Goal: Contribute content

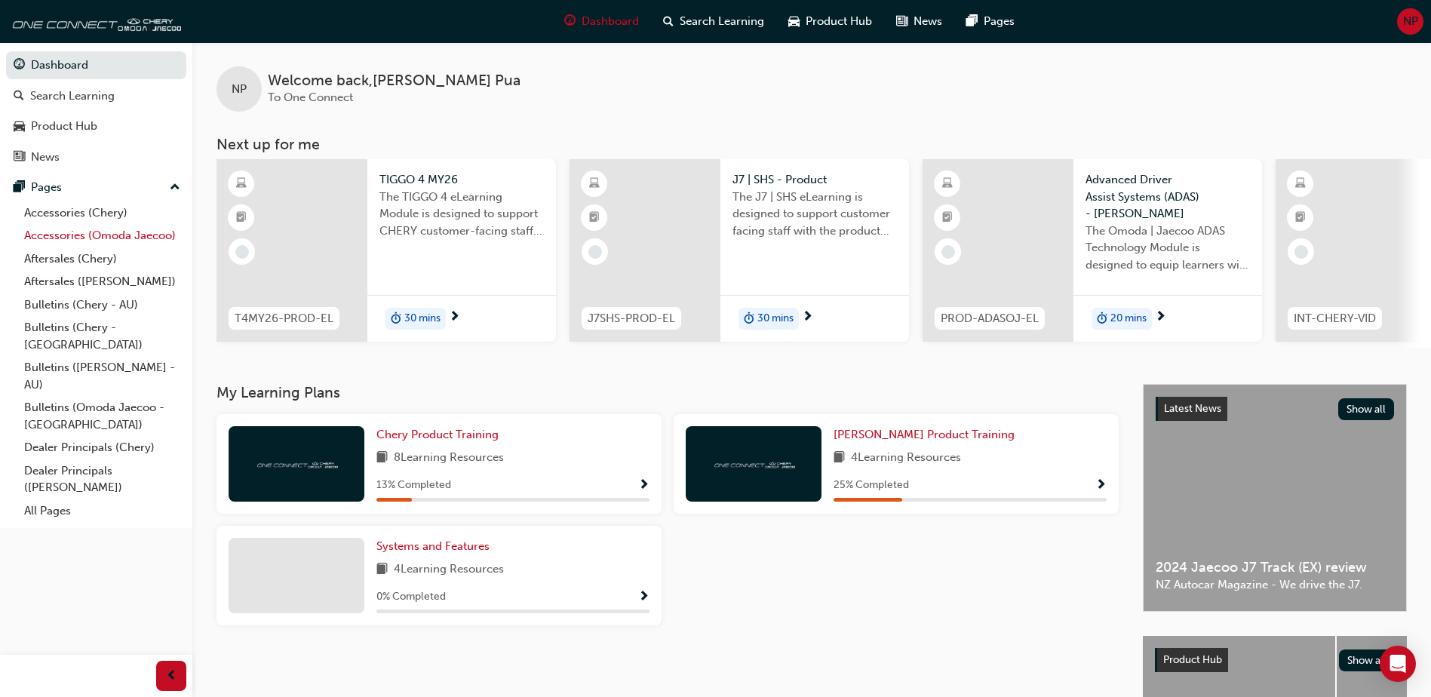
click at [38, 237] on link "Accessories (Omoda Jaecoo)" at bounding box center [102, 235] width 168 height 23
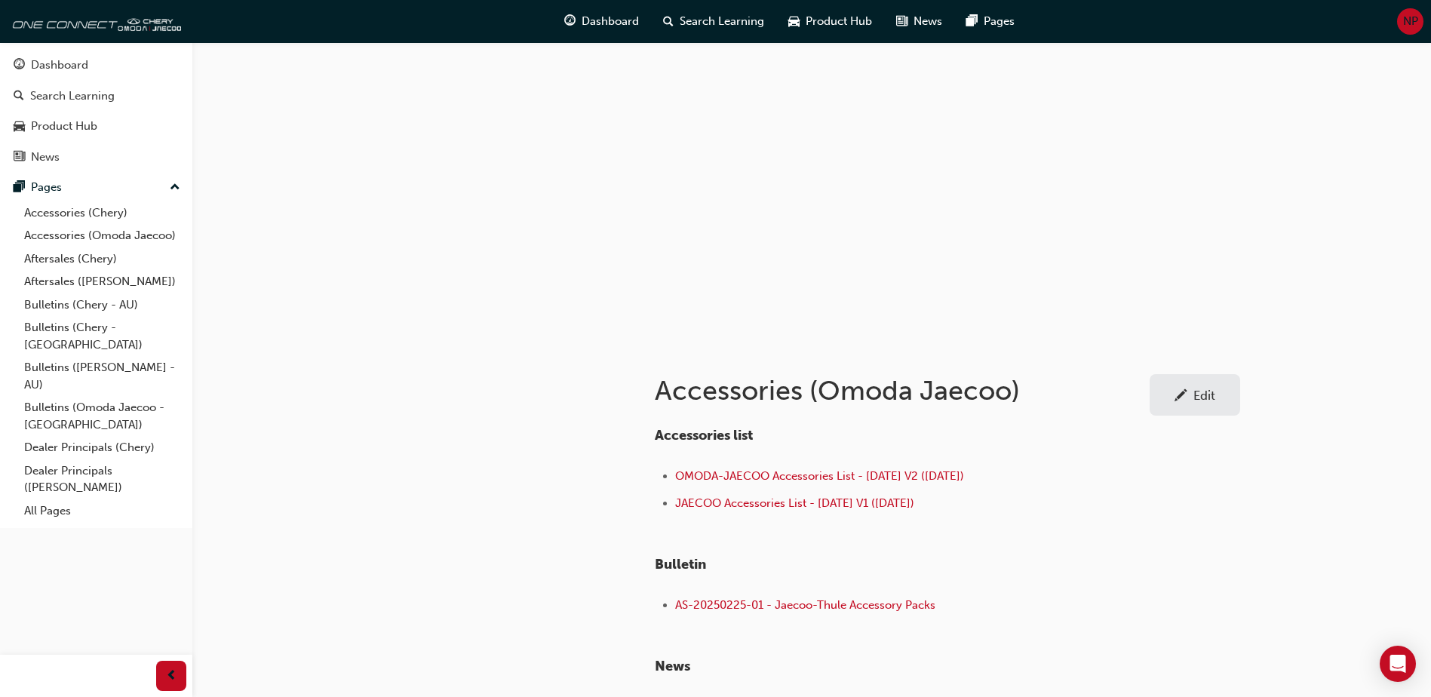
click at [1194, 404] on div "Edit" at bounding box center [1195, 394] width 68 height 19
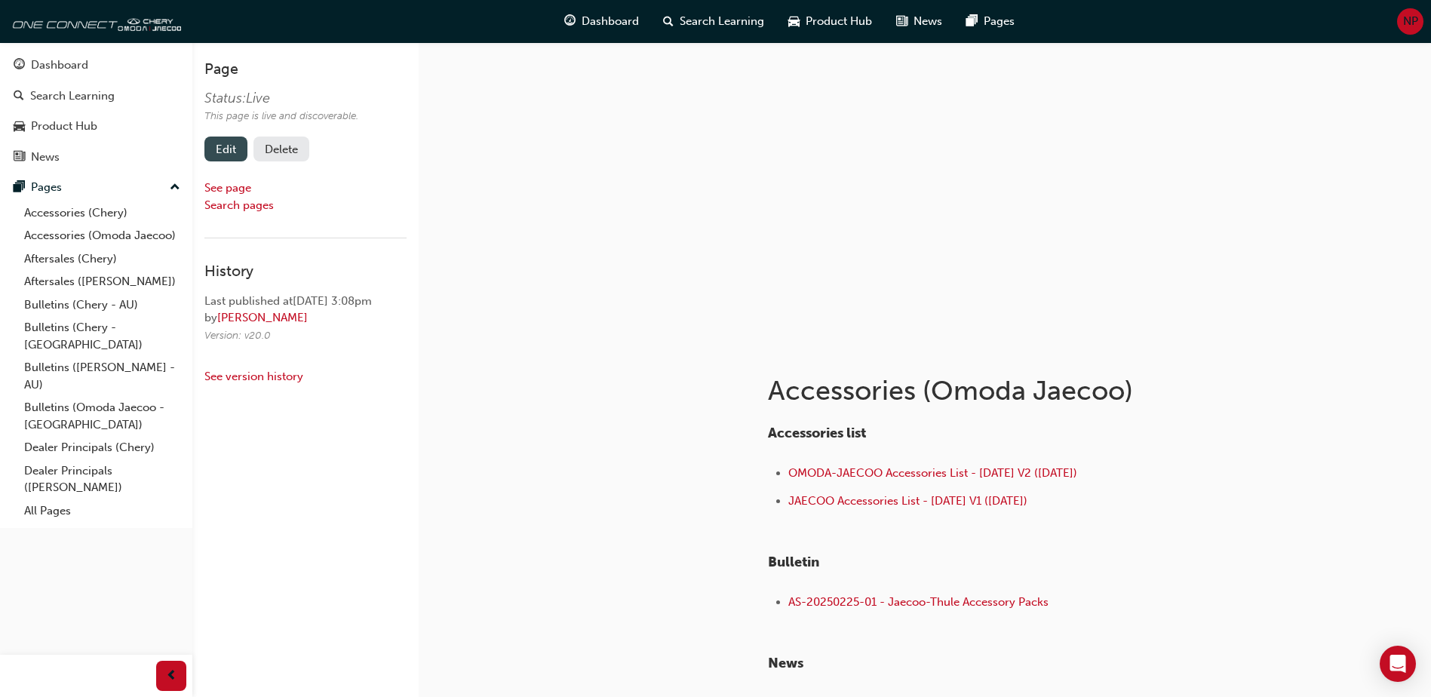
click at [229, 147] on link "Edit" at bounding box center [225, 149] width 43 height 25
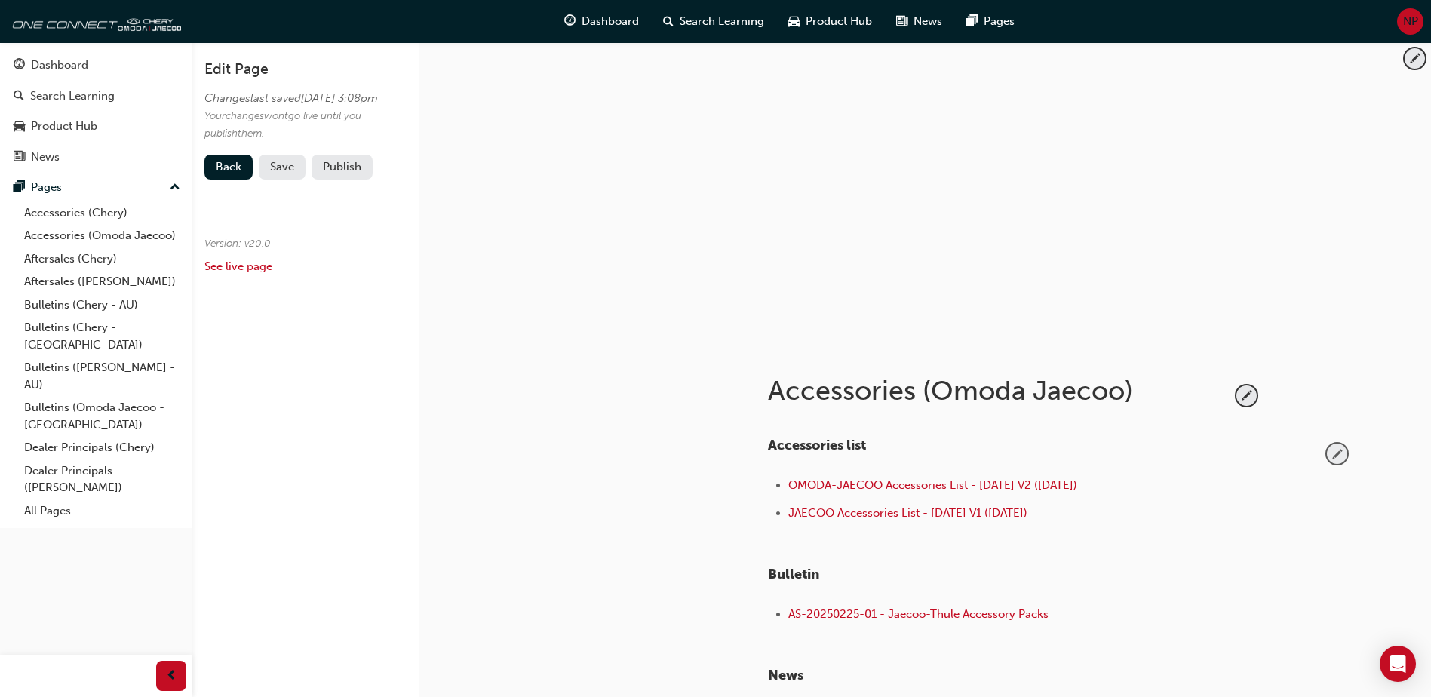
click at [1344, 456] on span "pencil-icon" at bounding box center [1337, 454] width 20 height 20
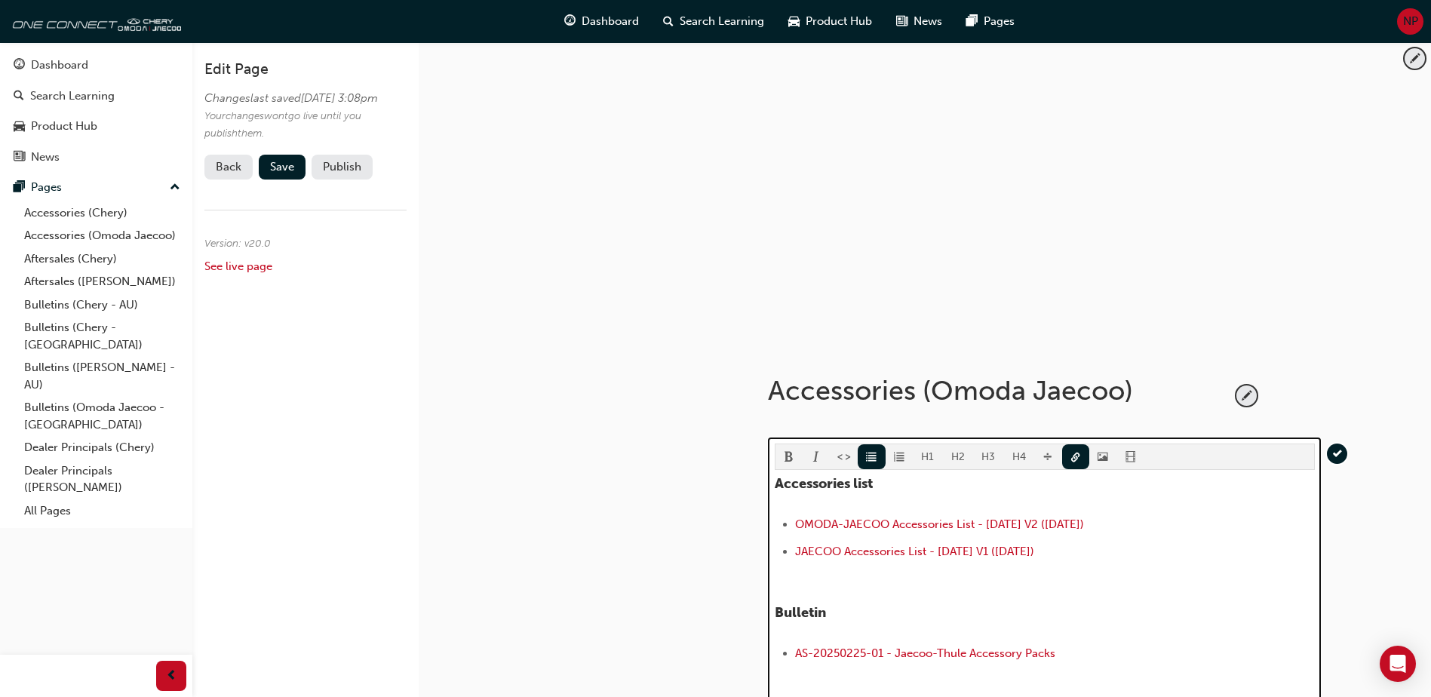
drag, startPoint x: 1060, startPoint y: 554, endPoint x: 775, endPoint y: 553, distance: 285.1
click at [775, 553] on ul "OMODA-JAECOO Accessories List - [DATE] V2 ([DATE]) JAECOO Accessories List - [D…" at bounding box center [1045, 540] width 540 height 50
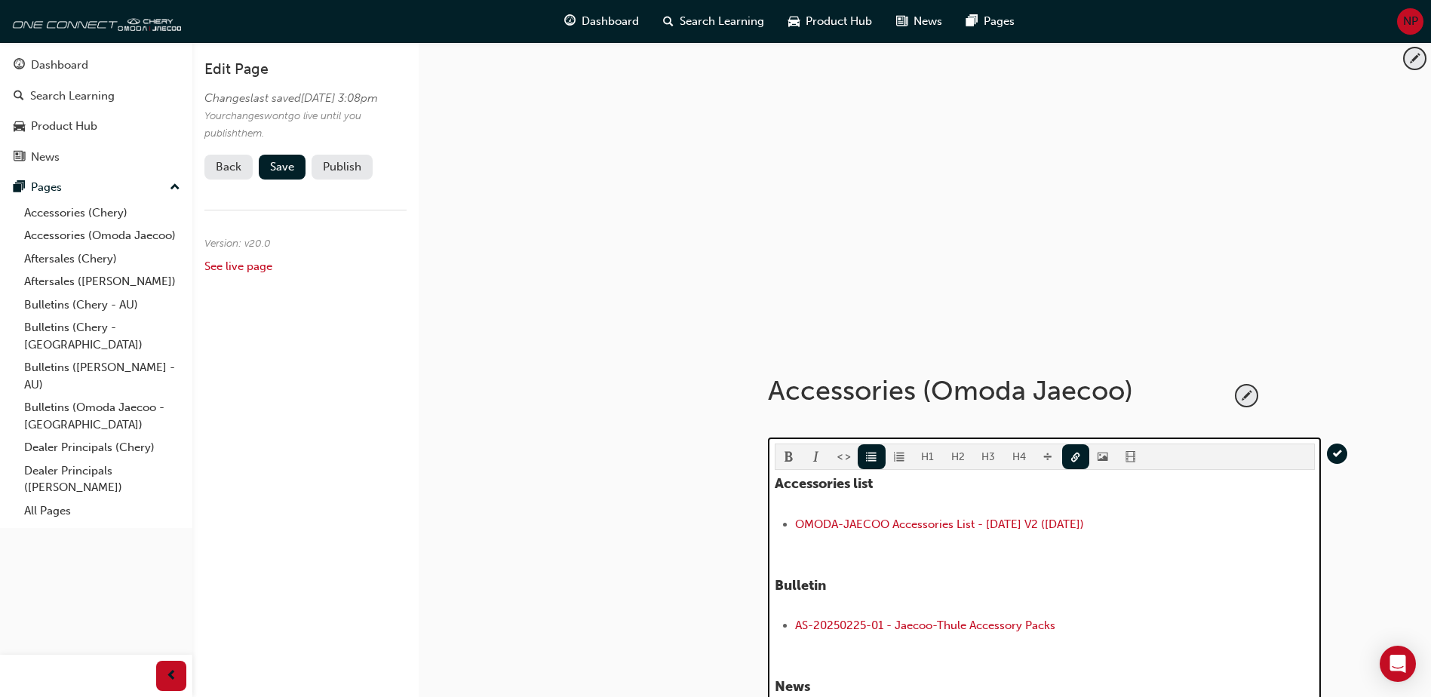
click at [796, 513] on div "Accessories list ﻿ OMODA-JAECOO Accessories List - [DATE] V2 ([DATE]) ﻿ ﻿ ﻿ ​ B…" at bounding box center [1045, 608] width 540 height 264
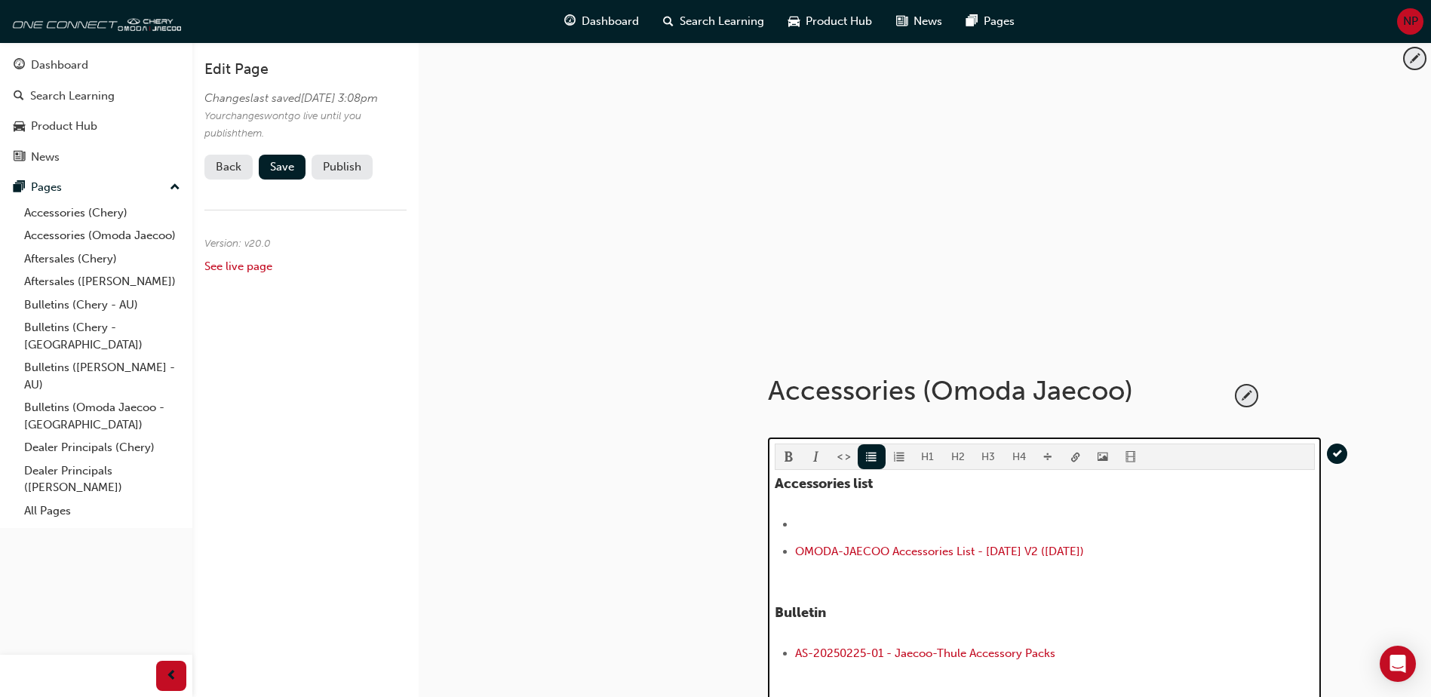
click at [941, 526] on li "﻿ ﻿ ﻿" at bounding box center [1055, 526] width 520 height 22
drag, startPoint x: 1072, startPoint y: 521, endPoint x: 771, endPoint y: 524, distance: 301.0
click at [771, 524] on div "H1 H2 H3 H4 Accessories list OMODA-JAECOO Accessories List - [DATE] V3 ([DATE])…" at bounding box center [1044, 612] width 553 height 348
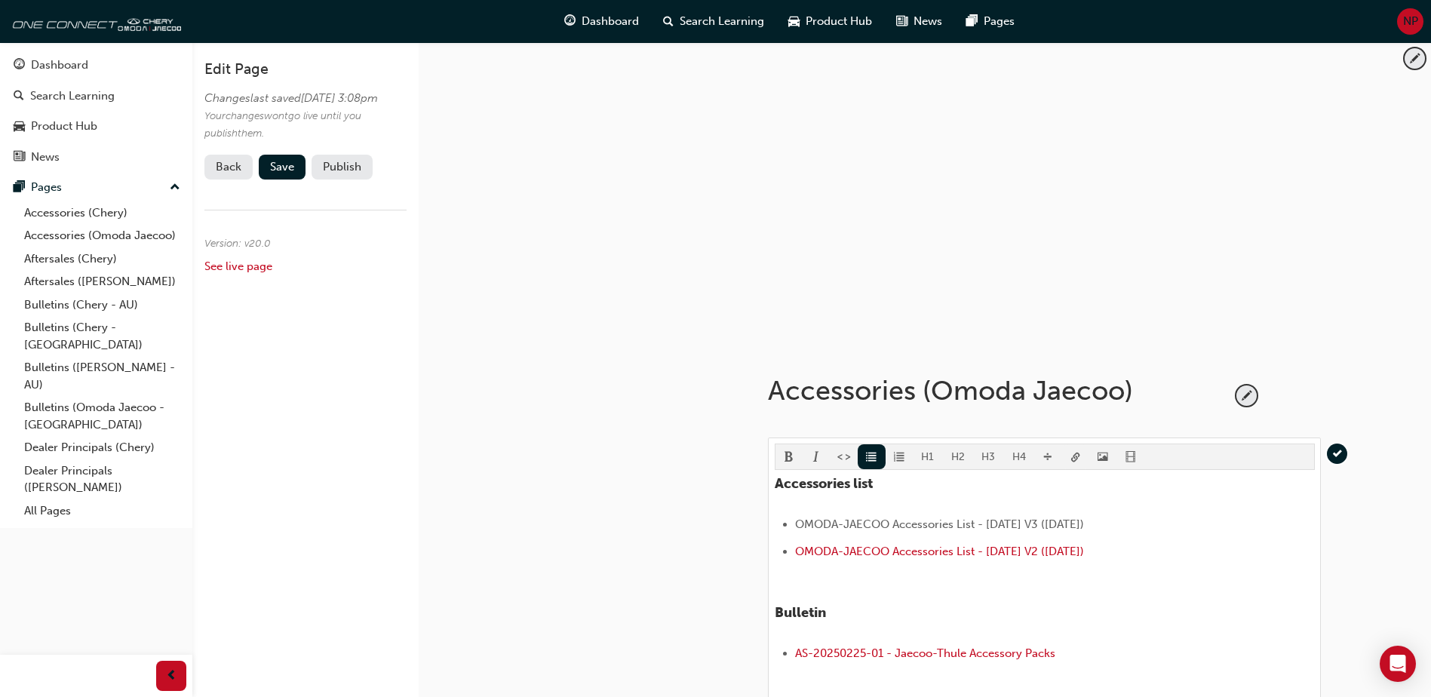
click at [1072, 455] on body "Your version of Internet Explorer is outdated and not supported. Please upgrade…" at bounding box center [715, 348] width 1431 height 697
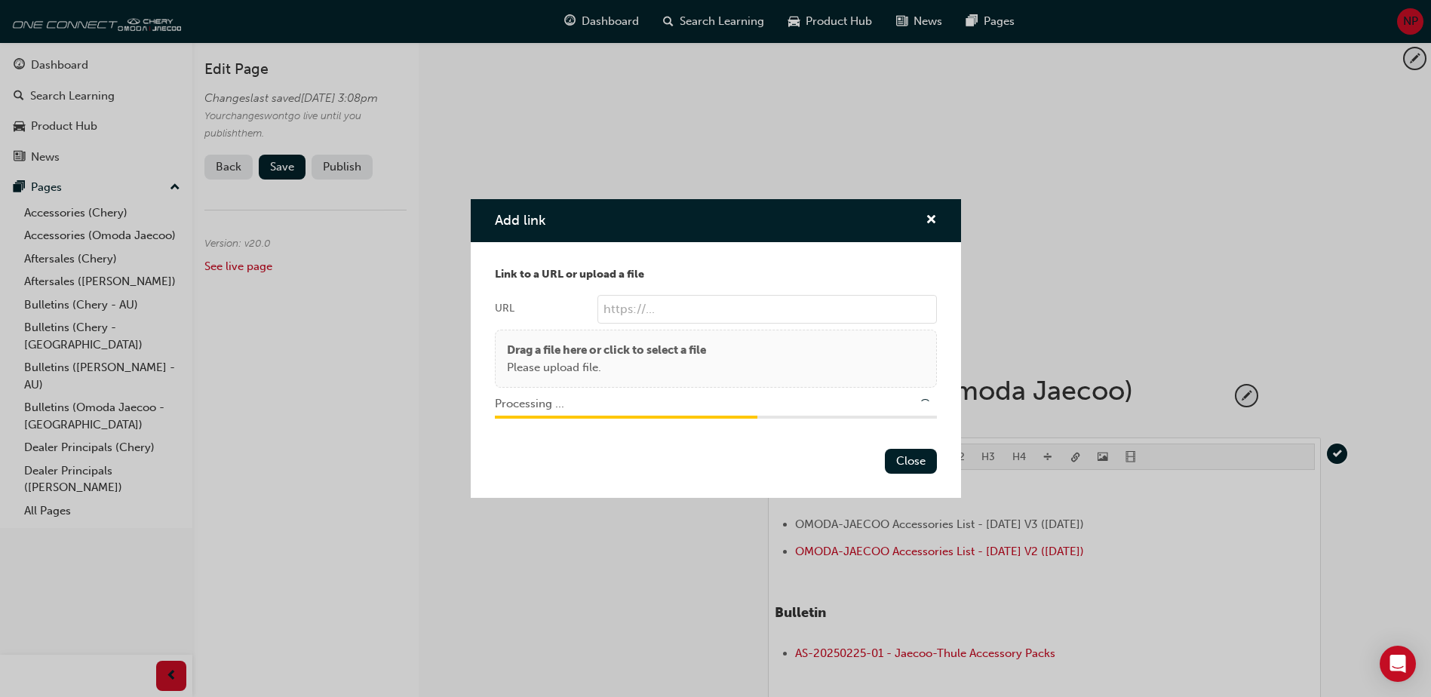
type input "/upload/b2865fc6-823c-4b1b-9214-bd571fb705c2.pdf"
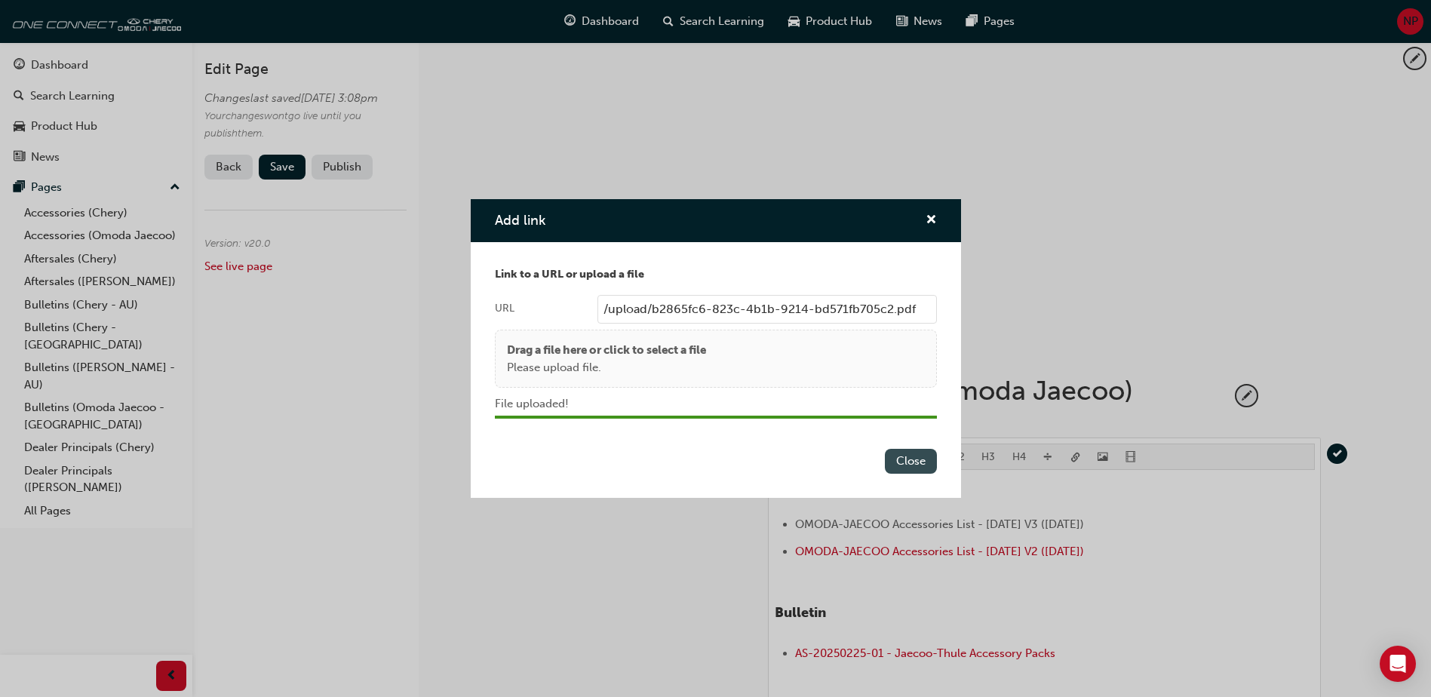
click at [914, 464] on button "Close" at bounding box center [911, 461] width 52 height 25
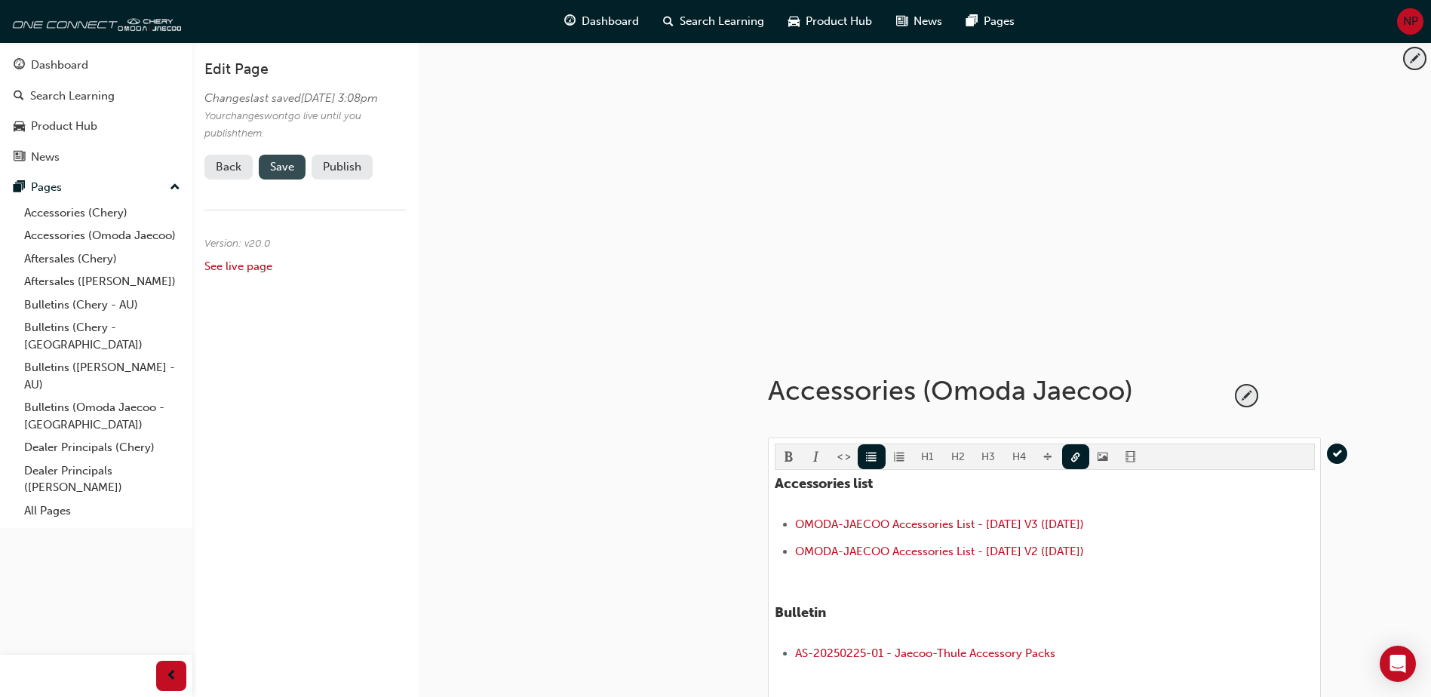
click at [281, 173] on span "Save" at bounding box center [282, 167] width 24 height 14
click at [349, 180] on button "Publish" at bounding box center [342, 167] width 61 height 25
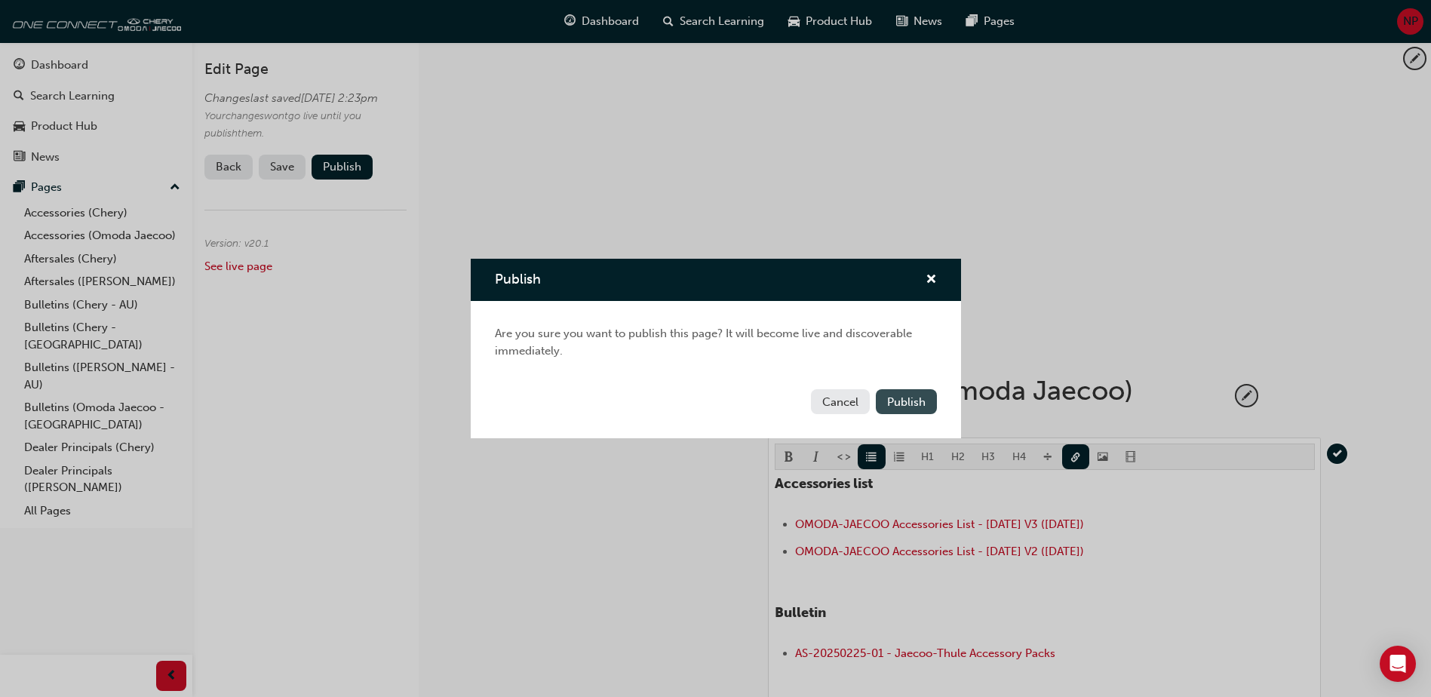
click at [909, 401] on span "Publish" at bounding box center [906, 402] width 38 height 14
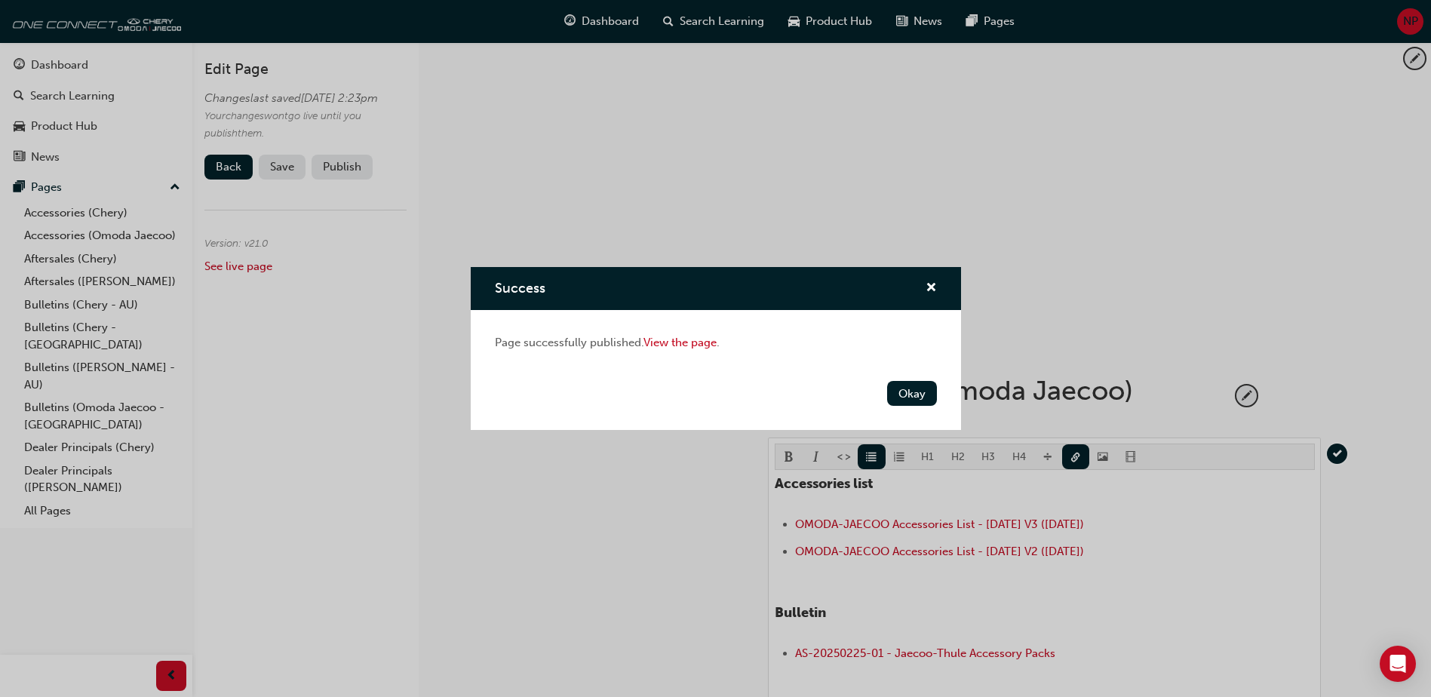
click at [910, 401] on button "Okay" at bounding box center [912, 393] width 50 height 25
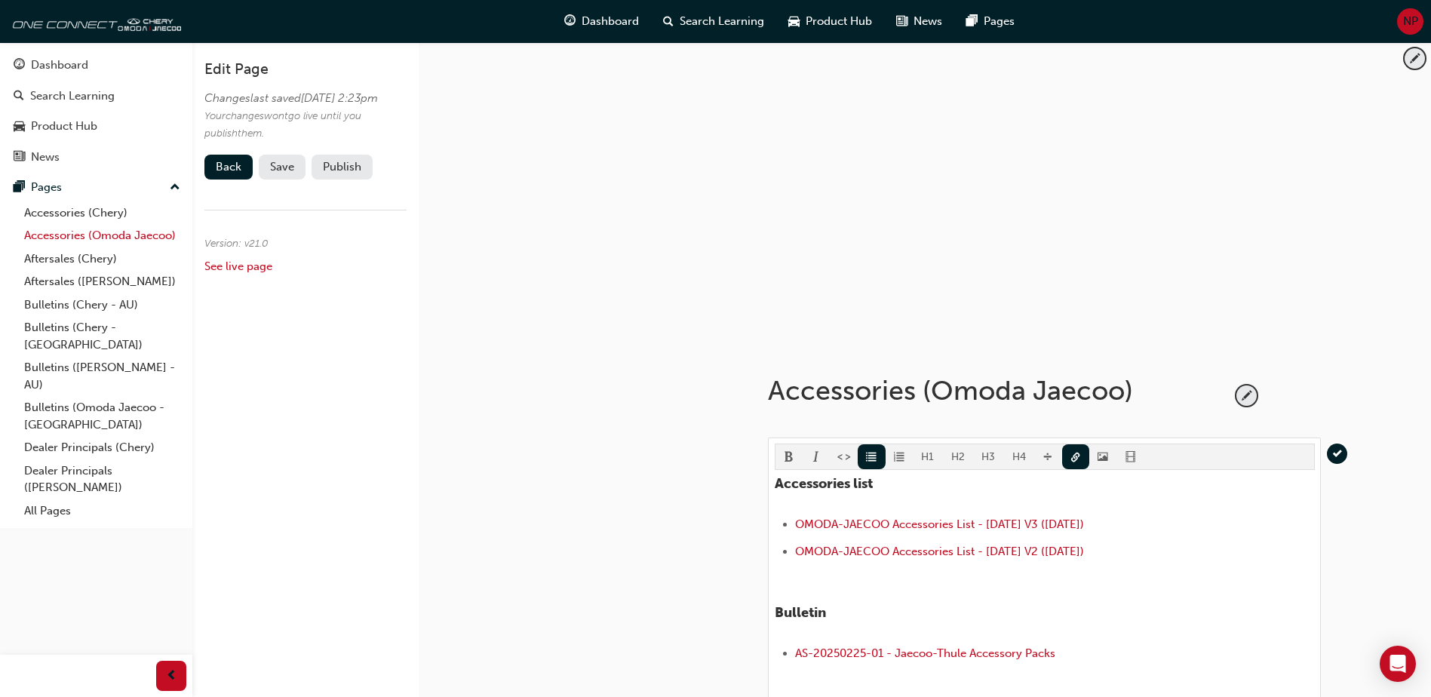
click at [87, 238] on link "Accessories (Omoda Jaecoo)" at bounding box center [102, 235] width 168 height 23
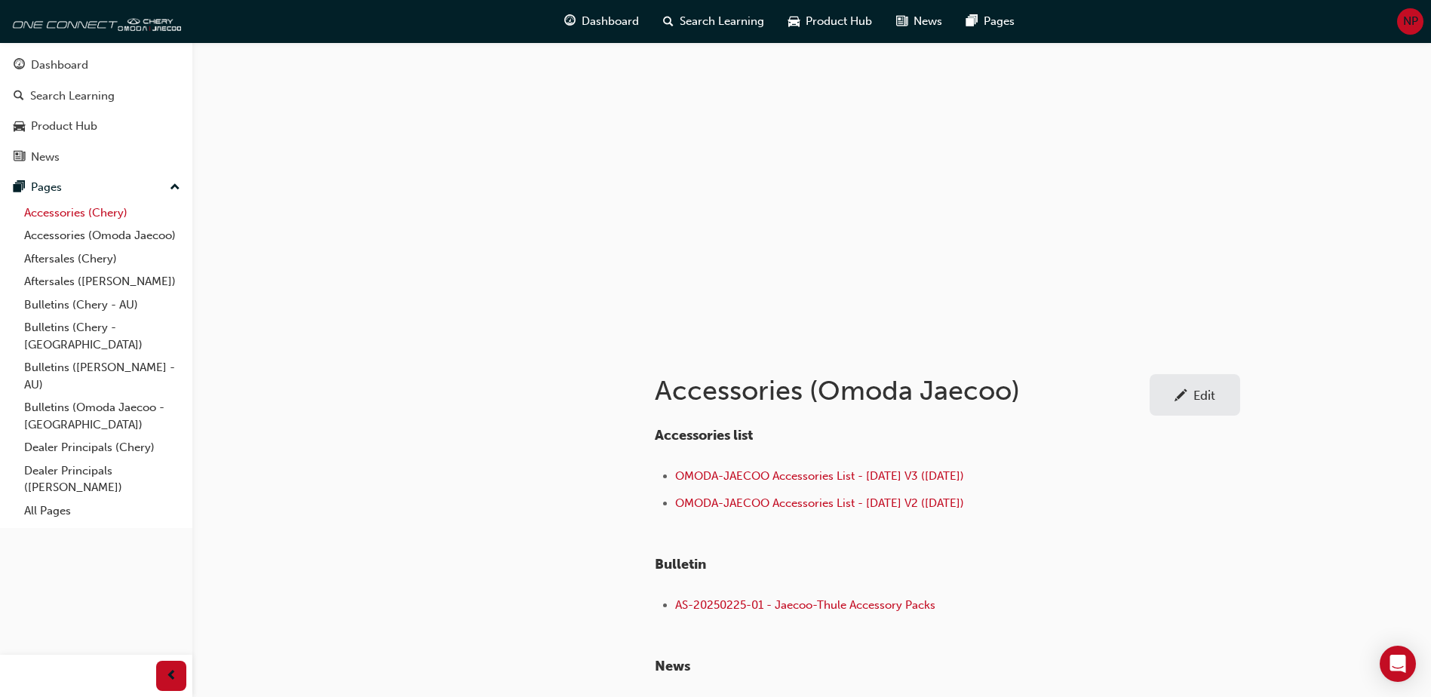
click at [82, 210] on link "Accessories (Chery)" at bounding box center [102, 212] width 168 height 23
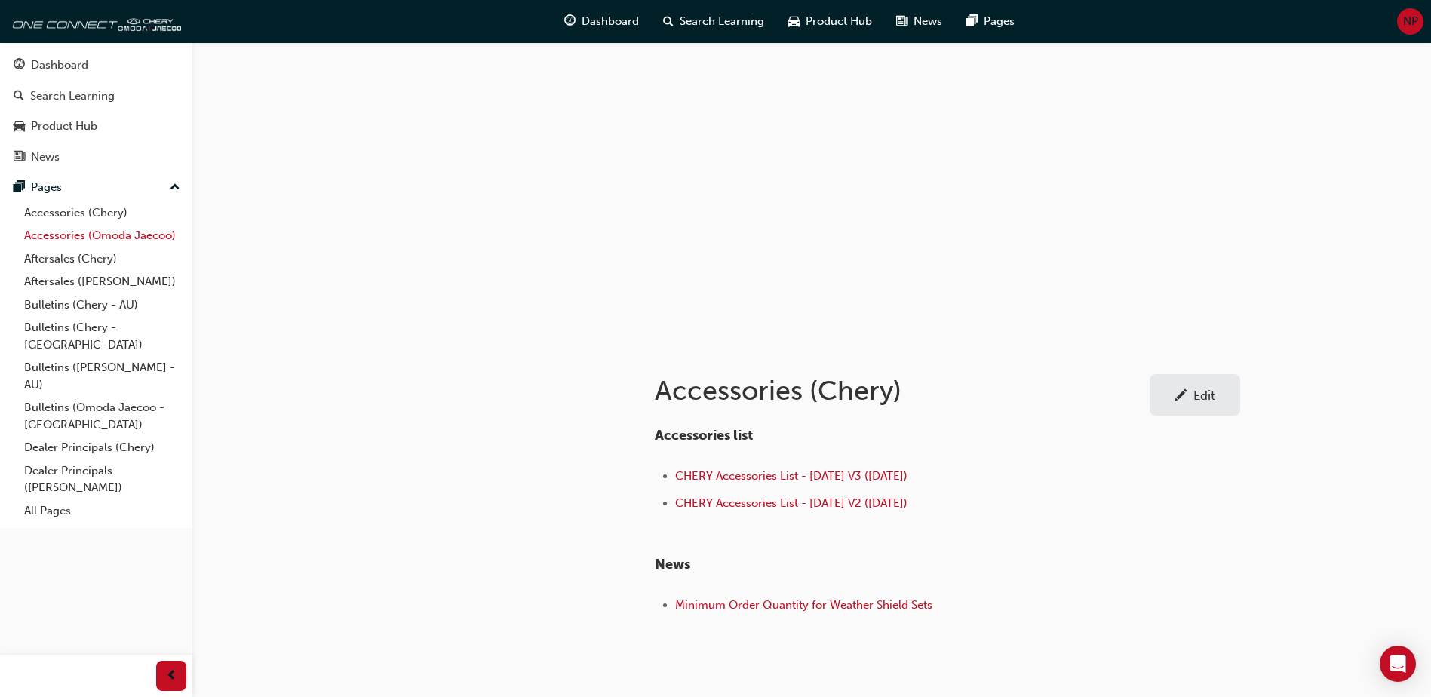
click at [81, 229] on link "Accessories (Omoda Jaecoo)" at bounding box center [102, 235] width 168 height 23
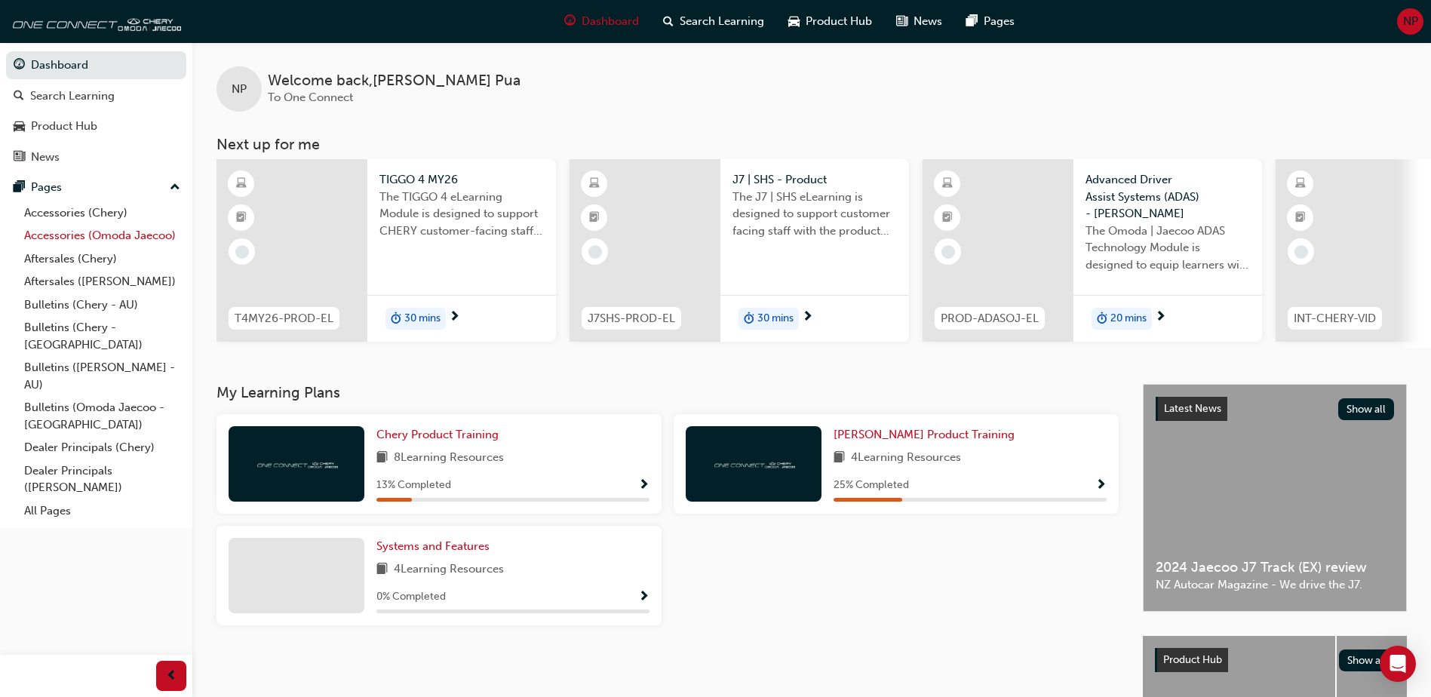
click at [65, 234] on link "Accessories (Omoda Jaecoo)" at bounding box center [102, 235] width 168 height 23
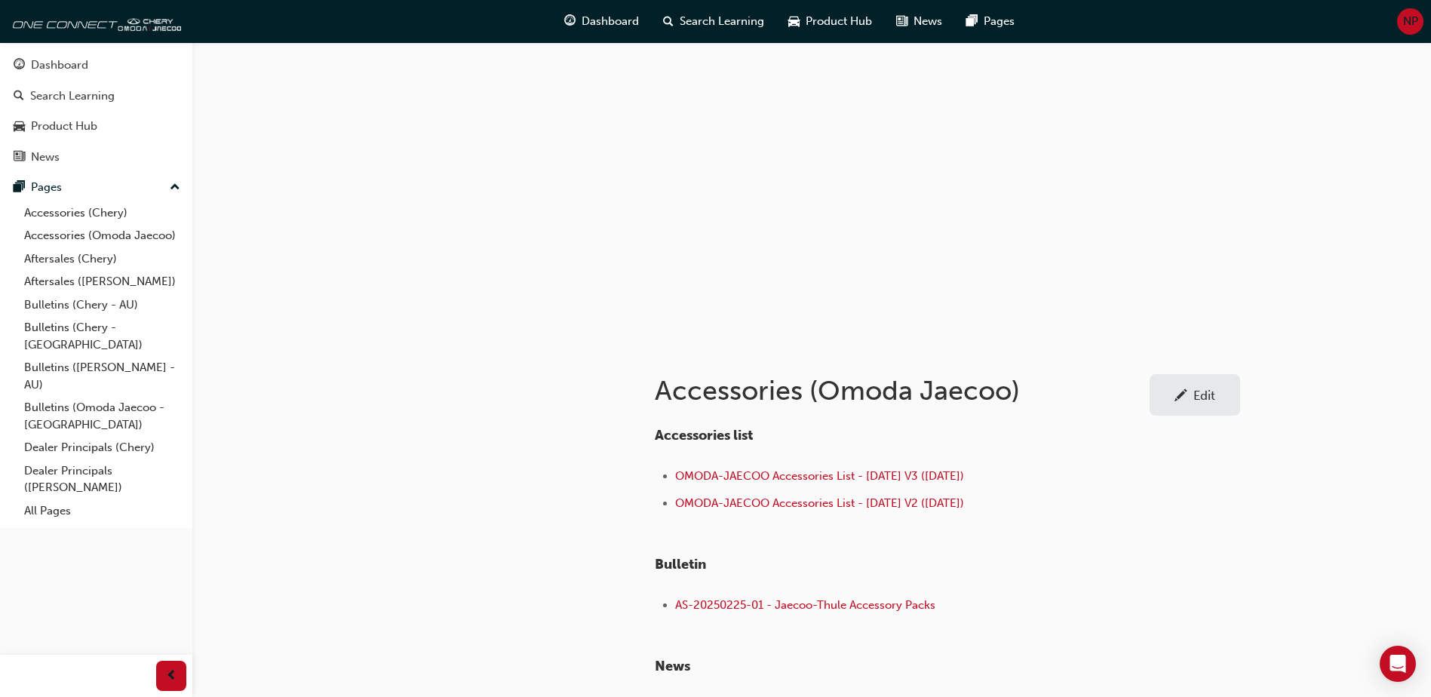
click at [1212, 405] on link "Edit" at bounding box center [1195, 394] width 91 height 41
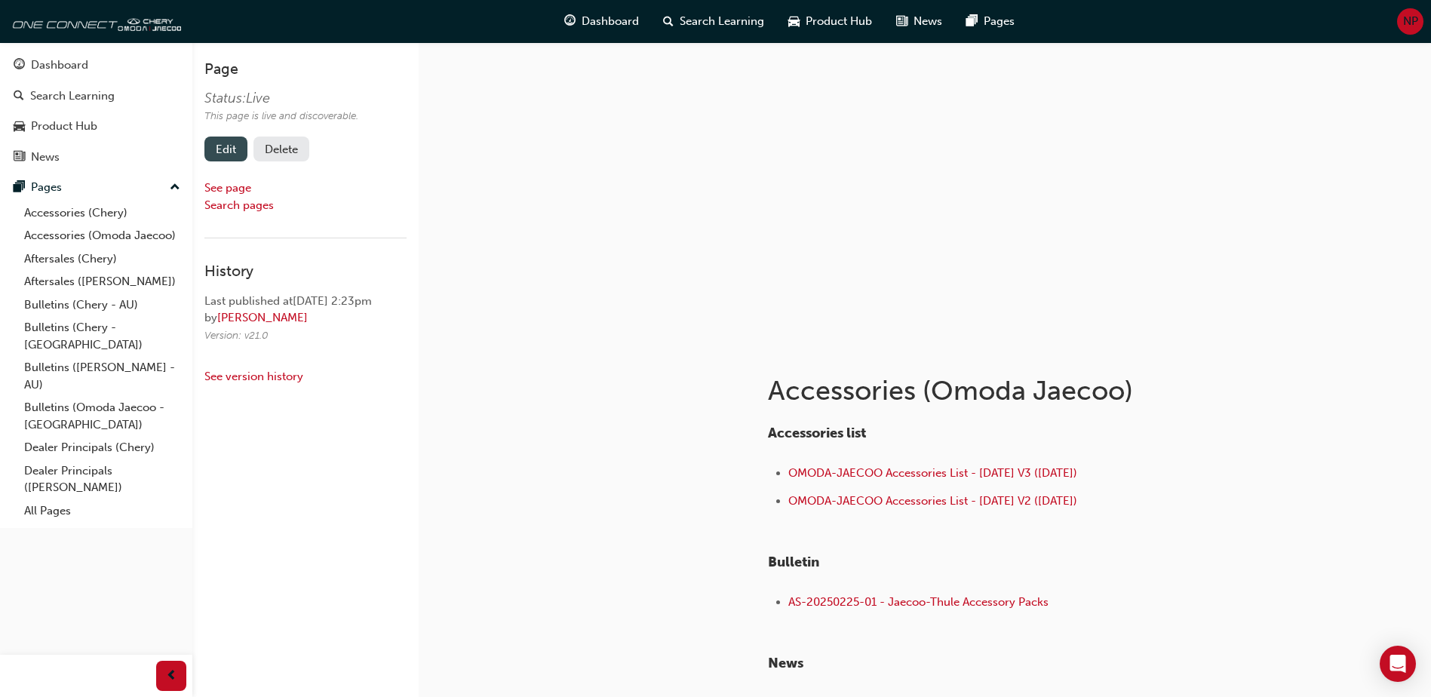
click at [225, 152] on link "Edit" at bounding box center [225, 149] width 43 height 25
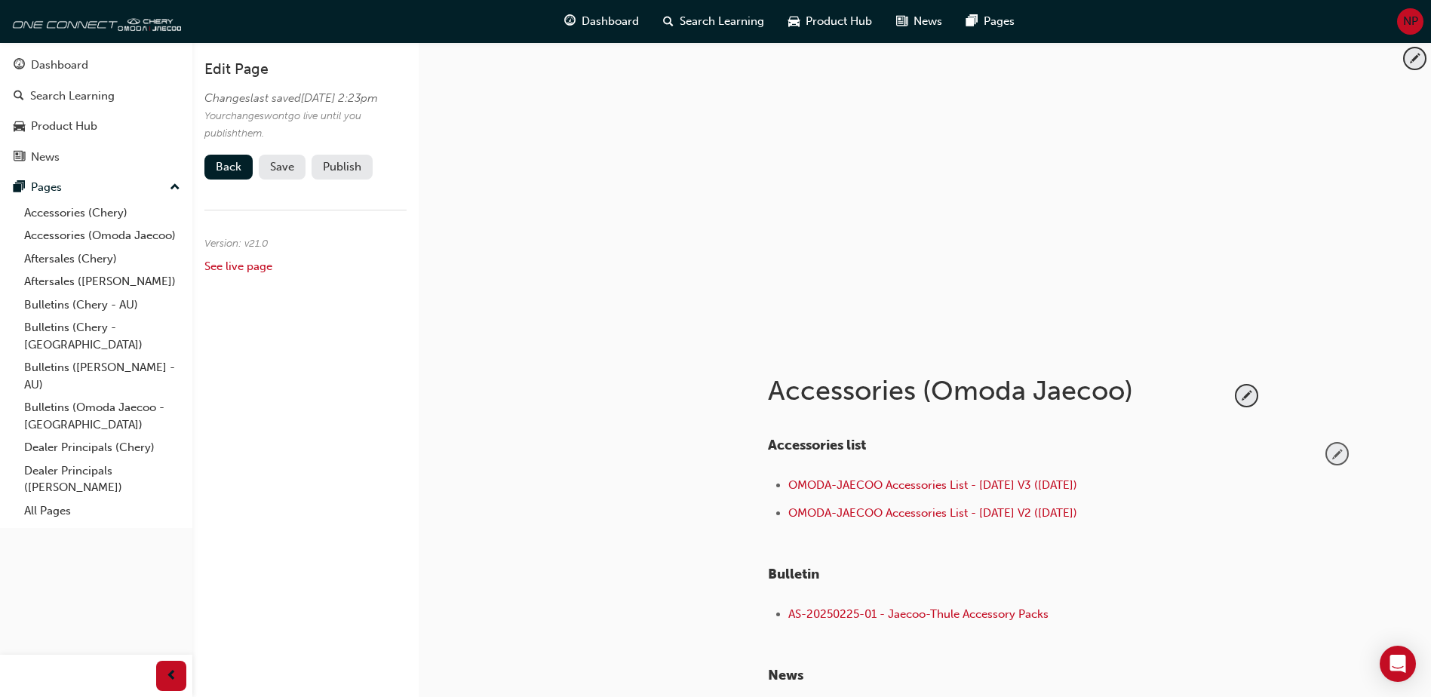
click at [1338, 455] on span "pencil-icon" at bounding box center [1337, 454] width 20 height 20
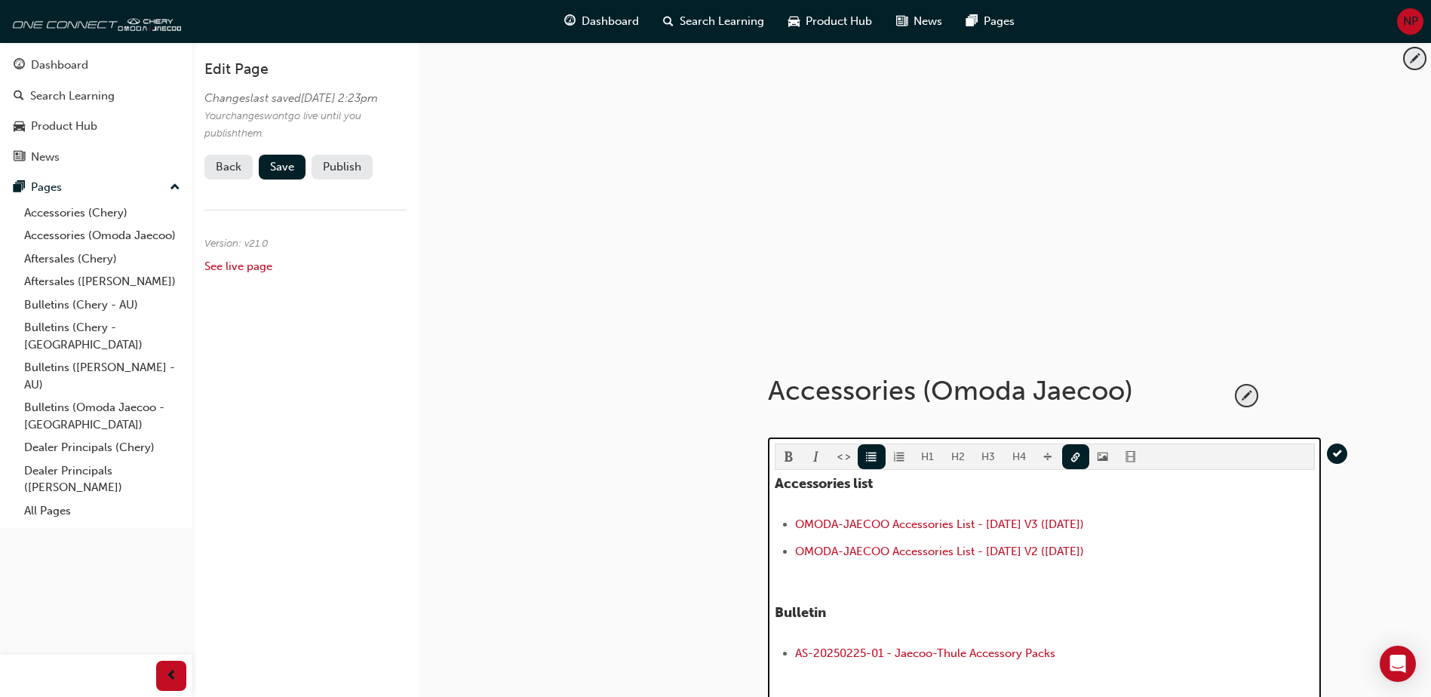
drag, startPoint x: 1144, startPoint y: 525, endPoint x: 770, endPoint y: 527, distance: 374.2
click at [770, 527] on div "H1 H2 H3 H4 Accessories list OMODA-JAECOO Accessories List - Aug 25 V3 (18.08.2…" at bounding box center [1044, 612] width 553 height 348
click at [1071, 459] on span "link-icon" at bounding box center [1075, 458] width 11 height 13
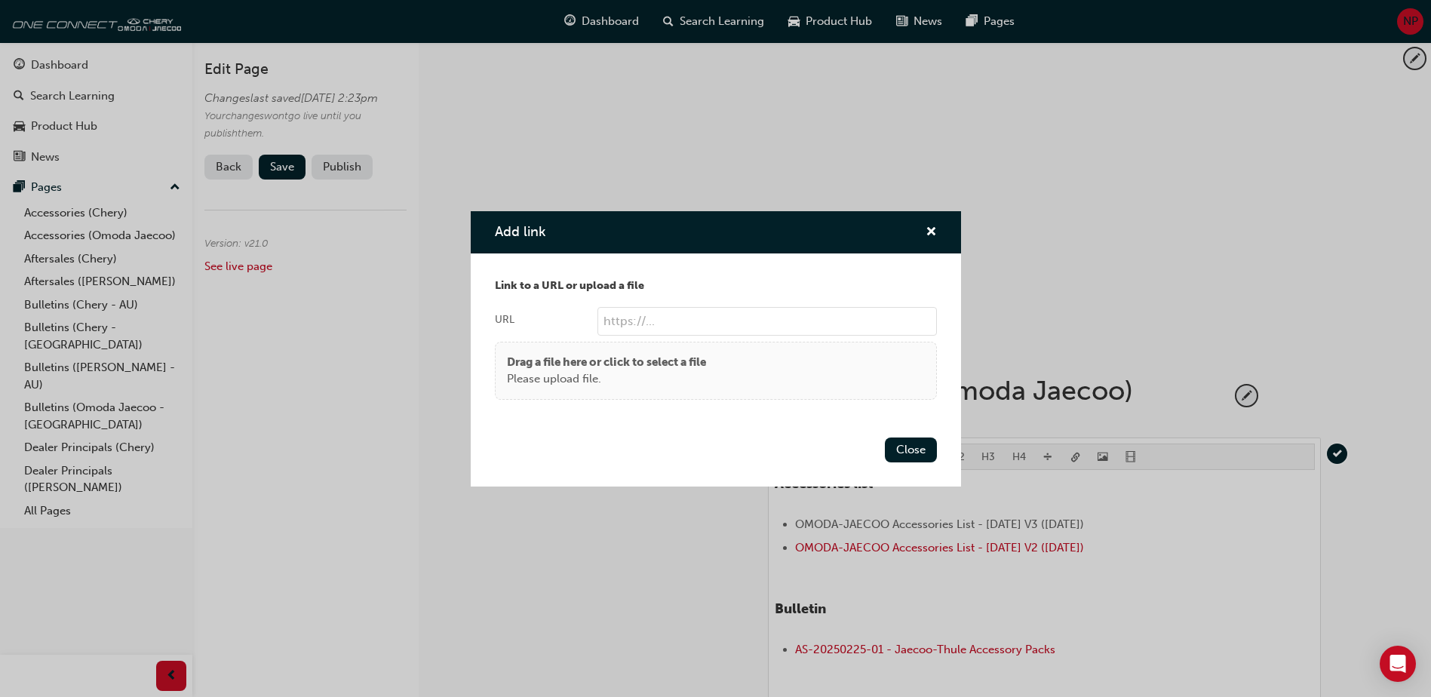
click at [1071, 459] on body "Your version of Internet Explorer is outdated and not supported. Please upgrade…" at bounding box center [715, 348] width 1431 height 697
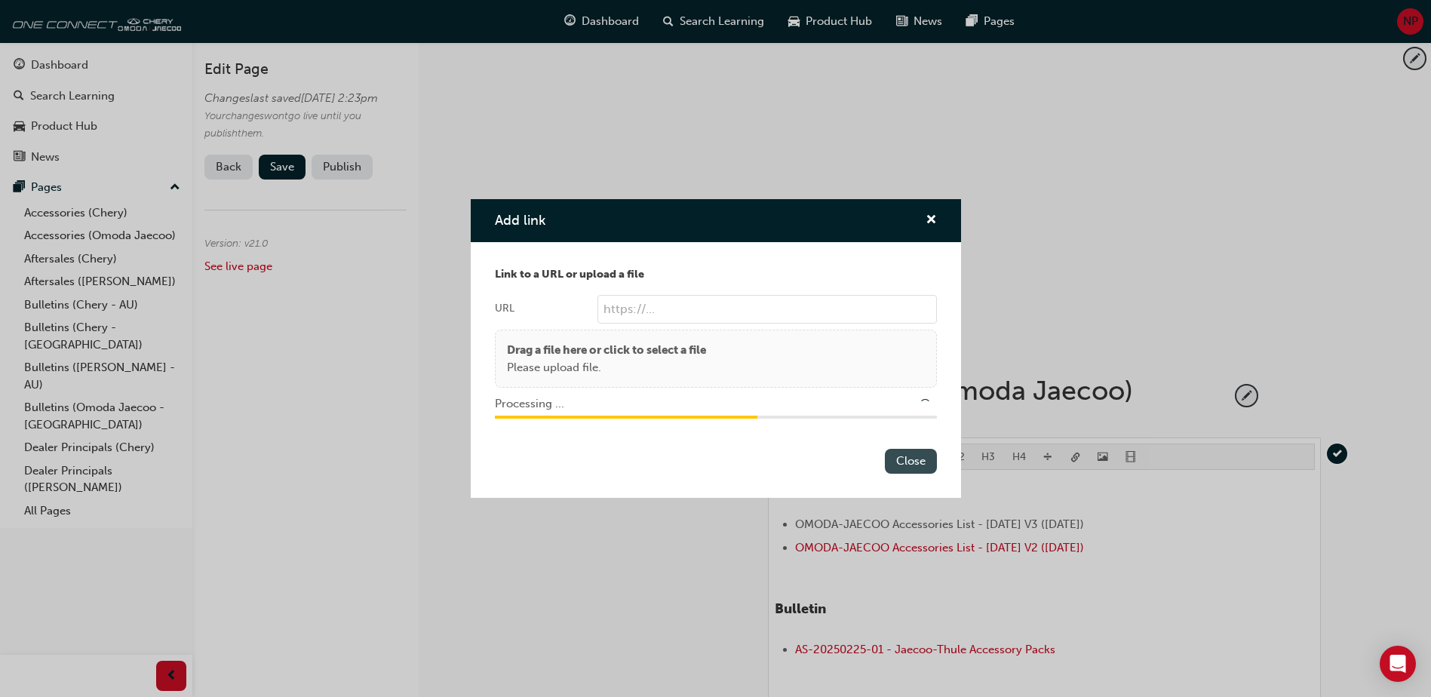
type input "/upload/3d68f3d7-2aae-45ee-ba9b-9510d444f37b.pdf"
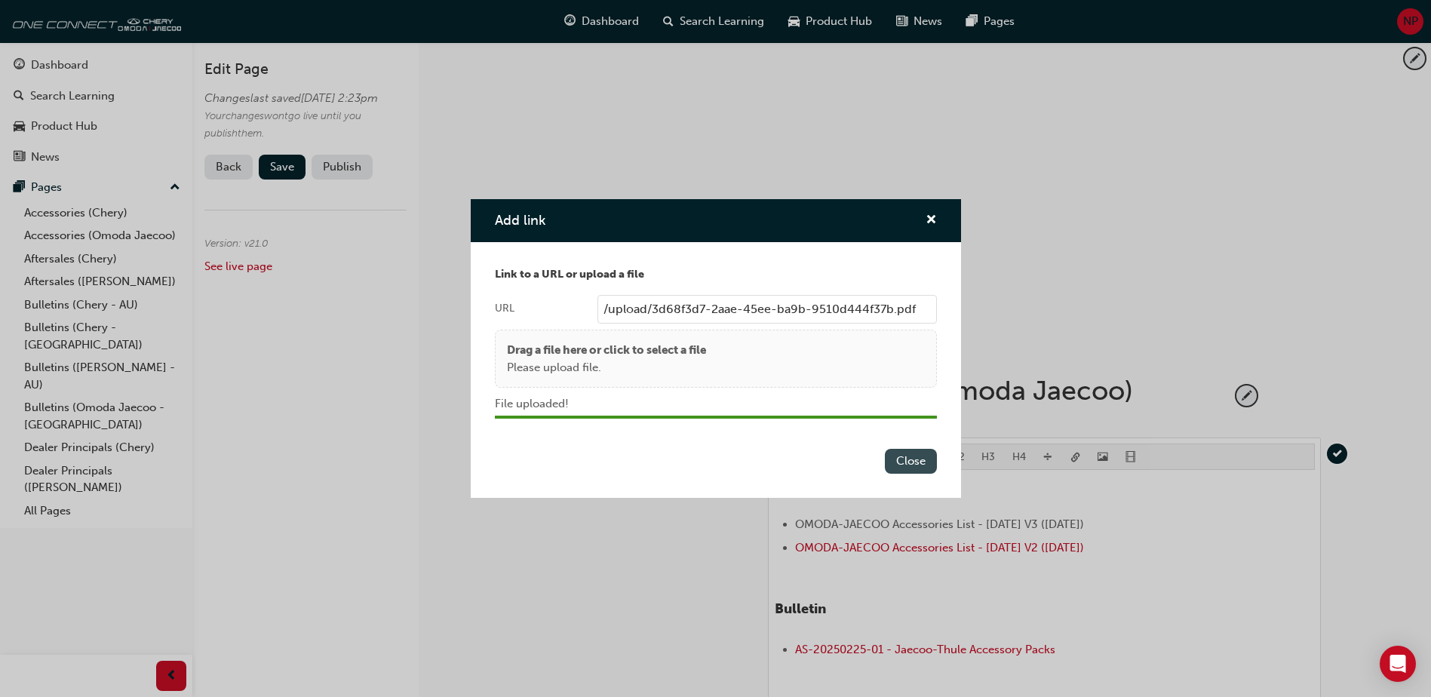
click at [910, 463] on button "Close" at bounding box center [911, 461] width 52 height 25
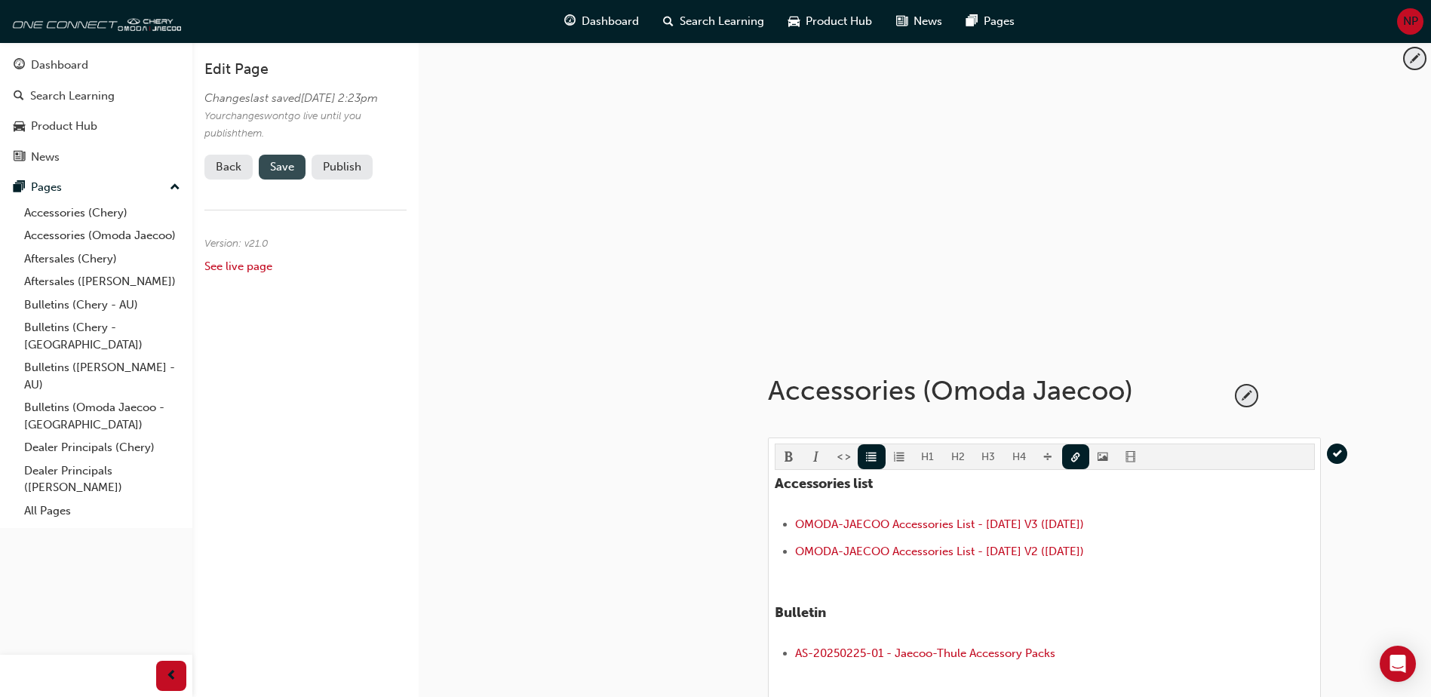
click at [291, 173] on span "Save" at bounding box center [282, 167] width 24 height 14
click at [340, 180] on button "Publish" at bounding box center [342, 167] width 61 height 25
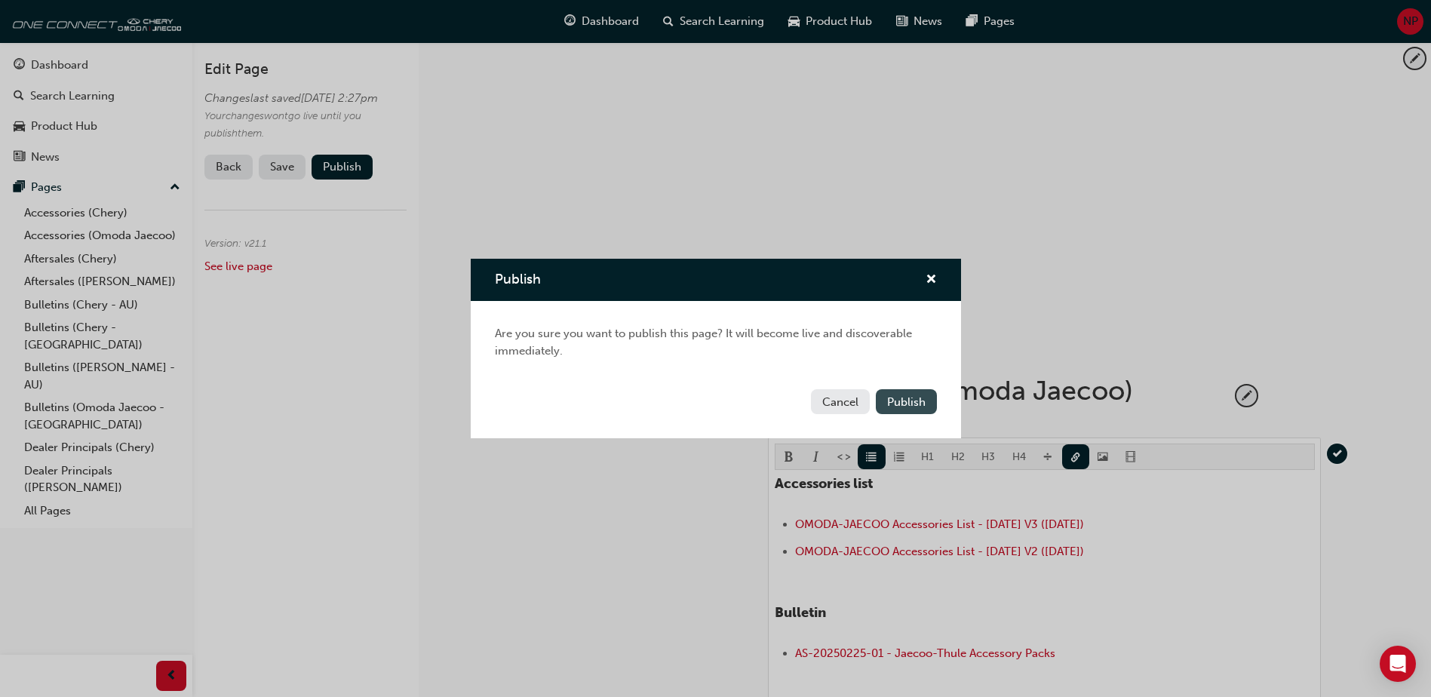
click at [915, 407] on span "Publish" at bounding box center [906, 402] width 38 height 14
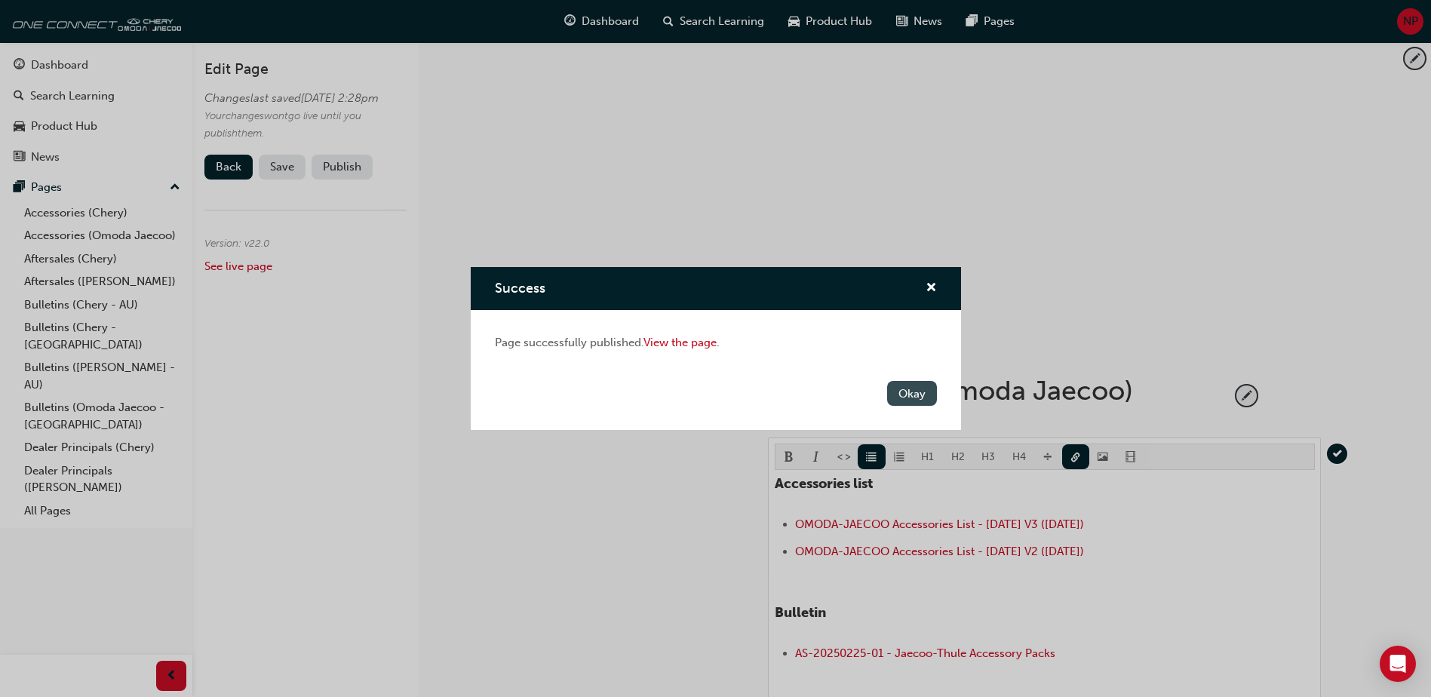
click at [917, 390] on button "Okay" at bounding box center [912, 393] width 50 height 25
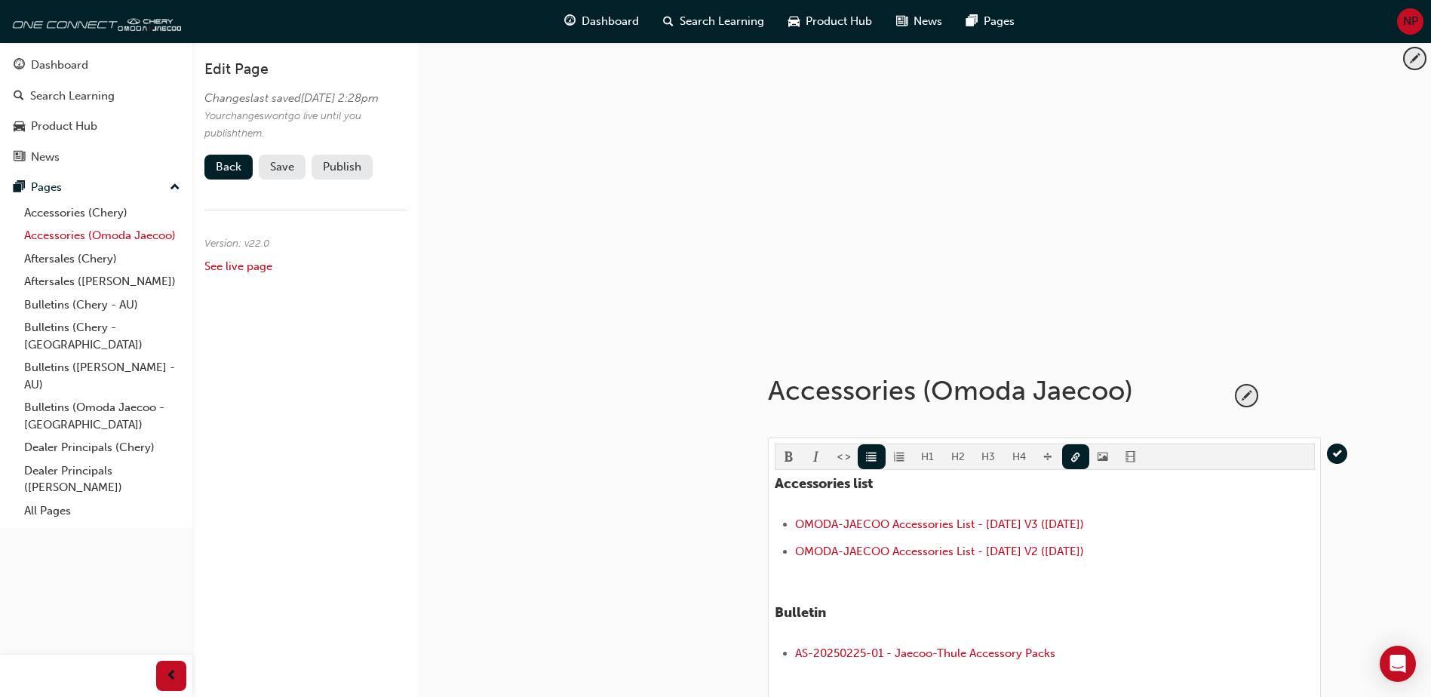
click at [116, 238] on link "Accessories (Omoda Jaecoo)" at bounding box center [102, 235] width 168 height 23
